Goal: Transaction & Acquisition: Purchase product/service

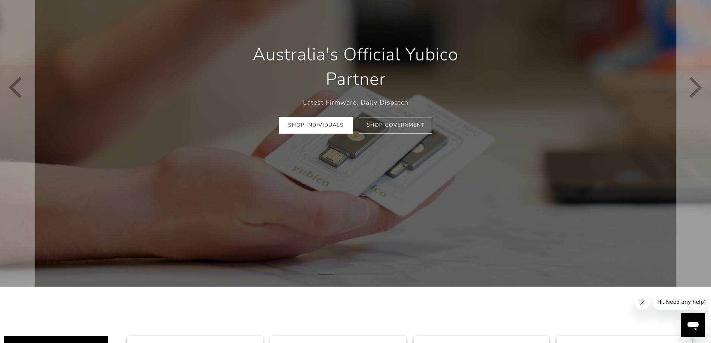
scroll to position [112, 0]
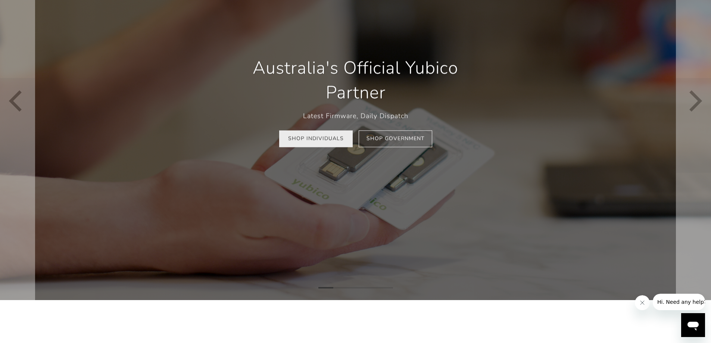
click at [324, 137] on link "Shop Individuals" at bounding box center [316, 139] width 74 height 17
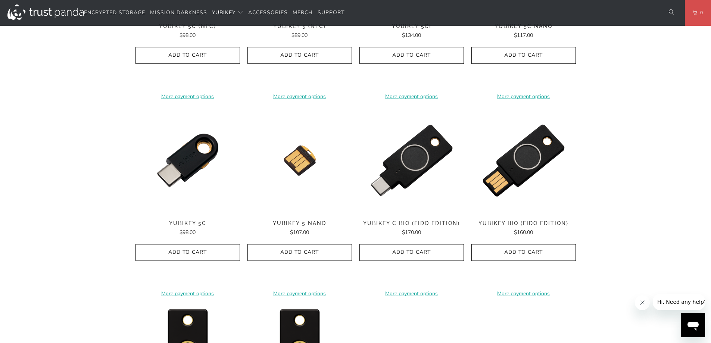
scroll to position [485, 0]
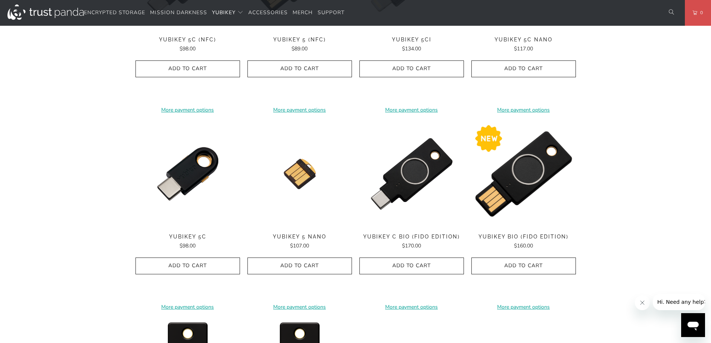
click at [486, 182] on img at bounding box center [523, 174] width 104 height 104
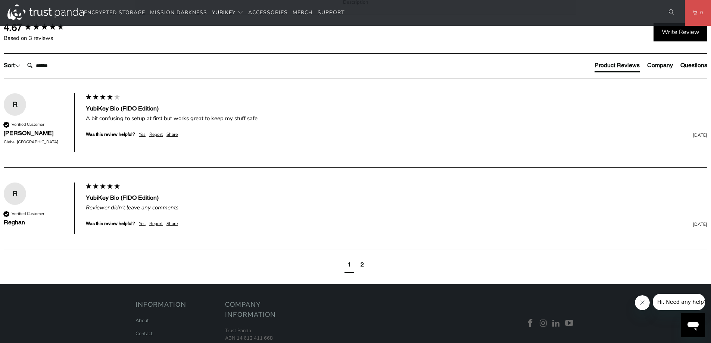
scroll to position [522, 0]
